Goal: Find specific page/section: Find specific page/section

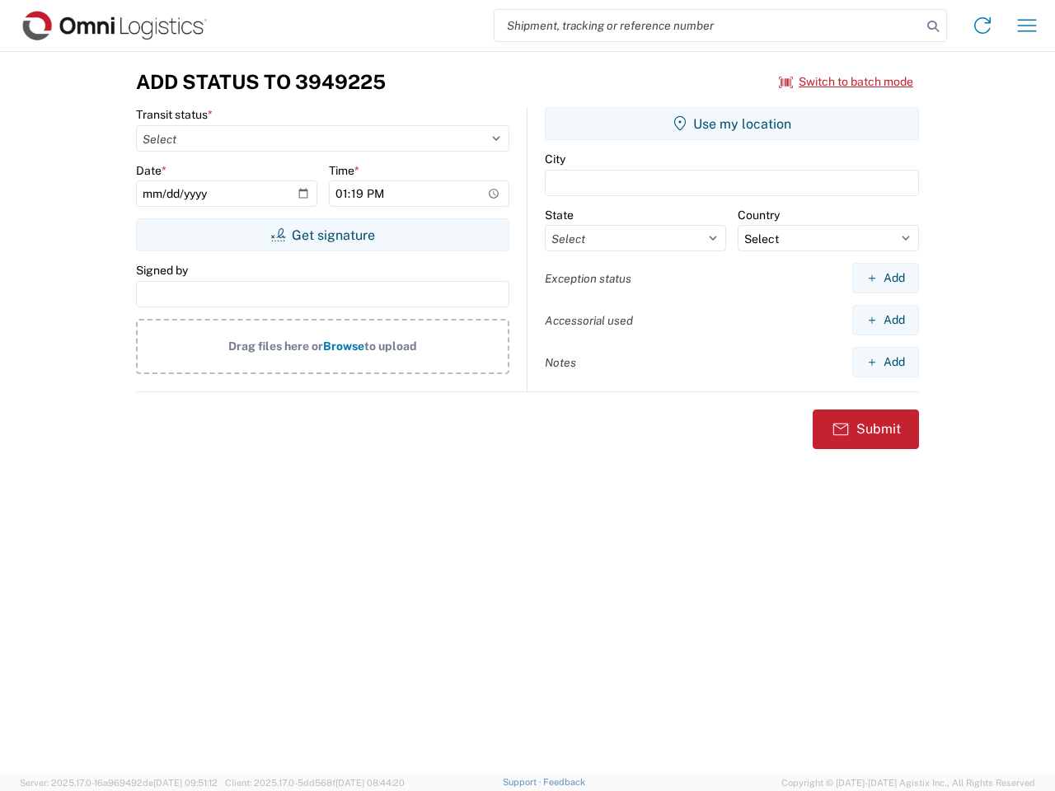
click at [708, 26] on input "search" at bounding box center [708, 25] width 427 height 31
click at [933, 26] on icon at bounding box center [933, 26] width 23 height 23
click at [983, 26] on icon at bounding box center [982, 25] width 26 height 26
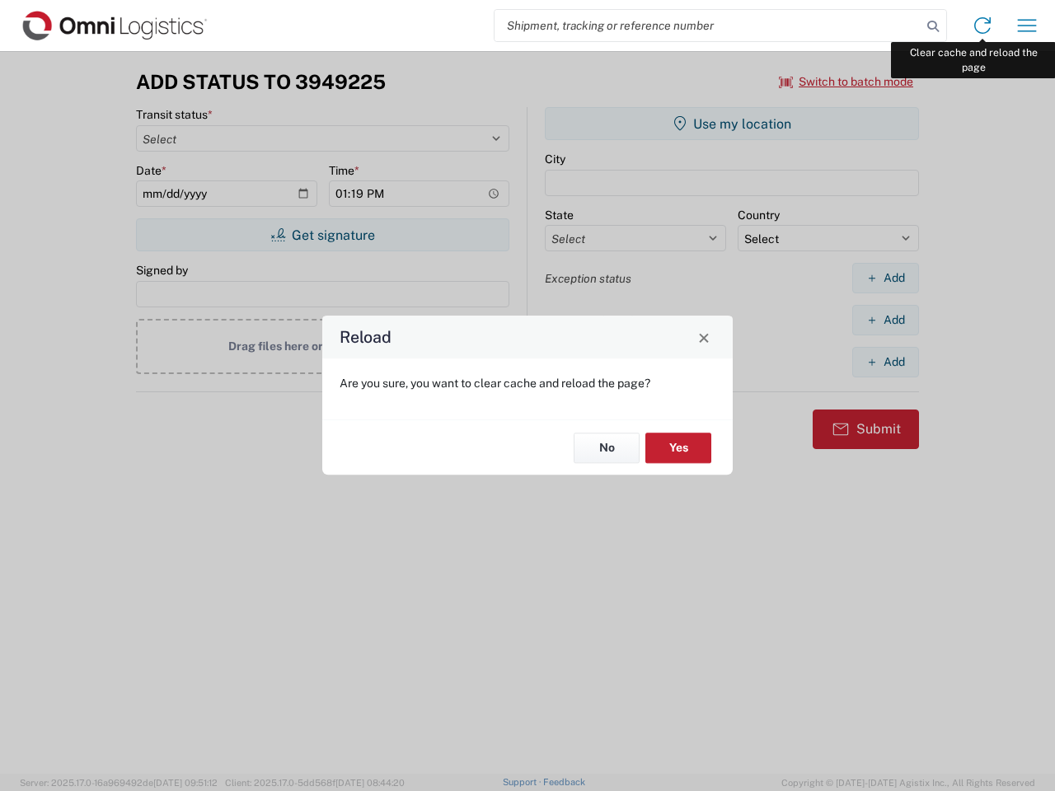
click at [1027, 26] on div "Reload Are you sure, you want to clear cache and reload the page? No Yes" at bounding box center [527, 395] width 1055 height 791
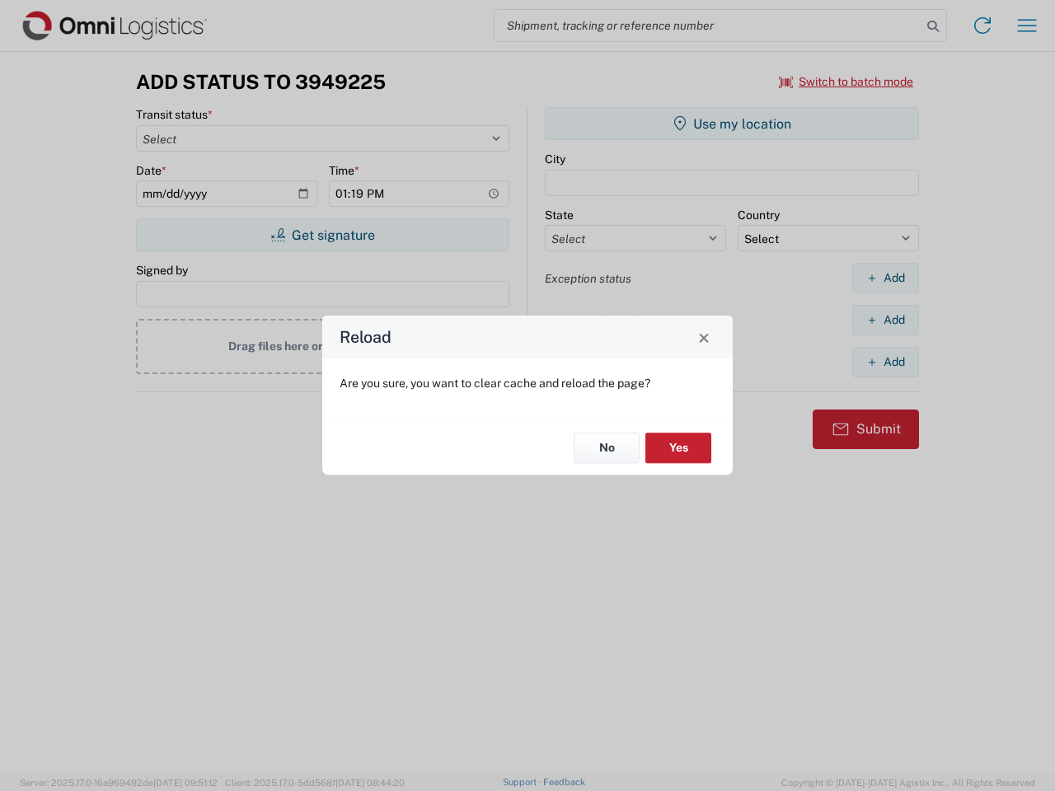
click at [847, 82] on div "Reload Are you sure, you want to clear cache and reload the page? No Yes" at bounding box center [527, 395] width 1055 height 791
click at [322, 235] on div "Reload Are you sure, you want to clear cache and reload the page? No Yes" at bounding box center [527, 395] width 1055 height 791
click at [732, 124] on div "Reload Are you sure, you want to clear cache and reload the page? No Yes" at bounding box center [527, 395] width 1055 height 791
click at [885, 278] on div "Reload Are you sure, you want to clear cache and reload the page? No Yes" at bounding box center [527, 395] width 1055 height 791
click at [885, 320] on div "Reload Are you sure, you want to clear cache and reload the page? No Yes" at bounding box center [527, 395] width 1055 height 791
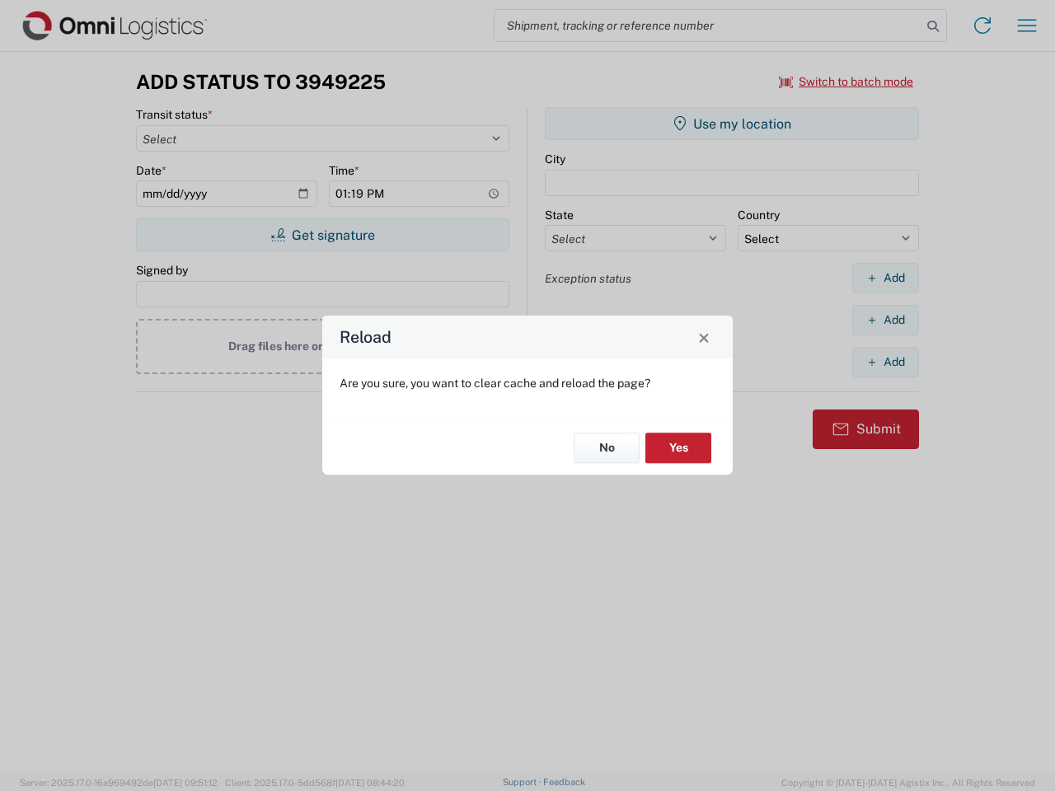
click at [885, 362] on div "Reload Are you sure, you want to clear cache and reload the page? No Yes" at bounding box center [527, 395] width 1055 height 791
